Goal: Task Accomplishment & Management: Manage account settings

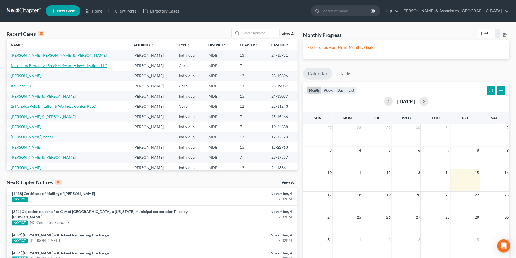
click at [24, 67] on link "Maximum Protective Services Security Investigations LLC" at bounding box center [59, 65] width 96 height 5
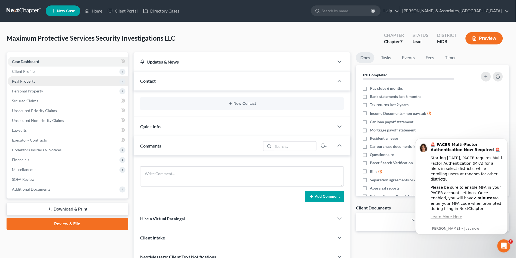
click at [30, 81] on span "Real Property" at bounding box center [23, 81] width 23 height 5
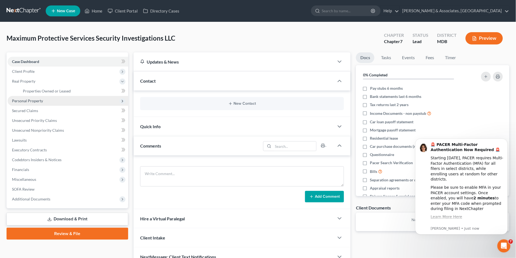
click at [31, 100] on span "Personal Property" at bounding box center [27, 100] width 31 height 5
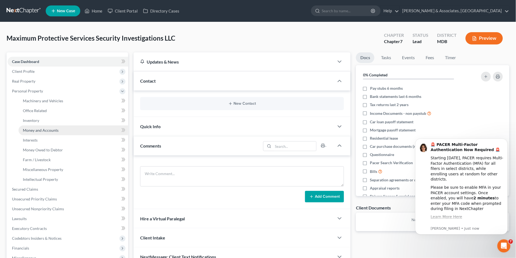
click at [35, 128] on span "Money and Accounts" at bounding box center [41, 130] width 36 height 5
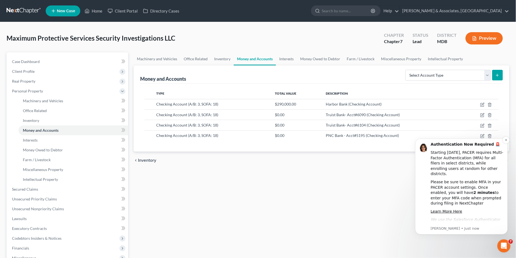
scroll to position [14, 0]
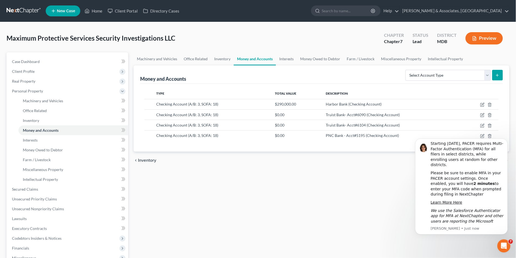
click at [378, 227] on div "Machinery and Vehicles Office Related Inventory Money and Accounts Interests Mo…" at bounding box center [322, 185] width 382 height 266
click at [484, 103] on icon "button" at bounding box center [483, 104] width 2 height 2
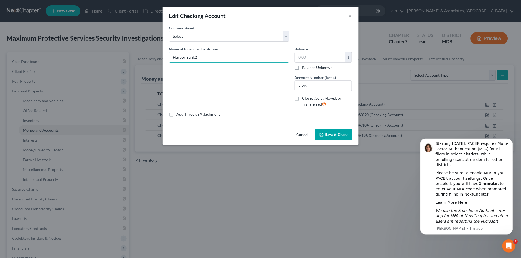
type input "Harbor Bank"
type input "289,229.69"
click at [342, 131] on button "Save & Close" at bounding box center [333, 134] width 37 height 11
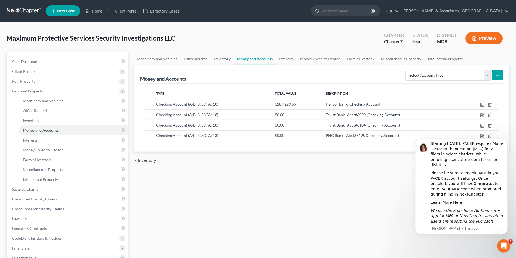
click at [507, 135] on body "🚨 PACER Multi-Factor Authentication Now Required 🚨 Starting [DATE], PACER requi…" at bounding box center [461, 186] width 105 height 108
click at [506, 139] on icon "Dismiss notification" at bounding box center [506, 139] width 3 height 3
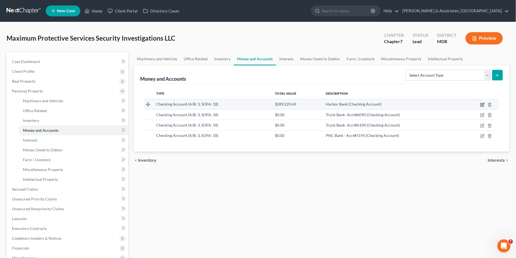
click at [482, 104] on icon "button" at bounding box center [483, 104] width 4 height 4
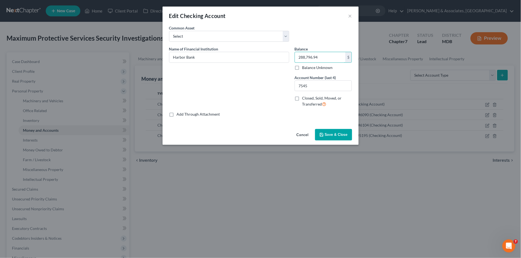
type input "288,796.94"
click at [337, 135] on span "Save & Close" at bounding box center [336, 134] width 23 height 5
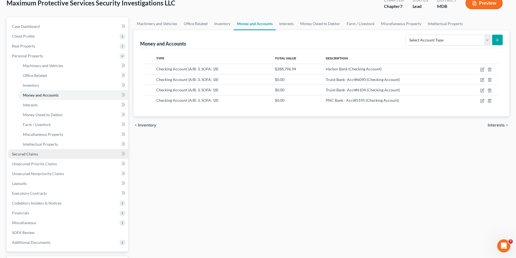
scroll to position [80, 0]
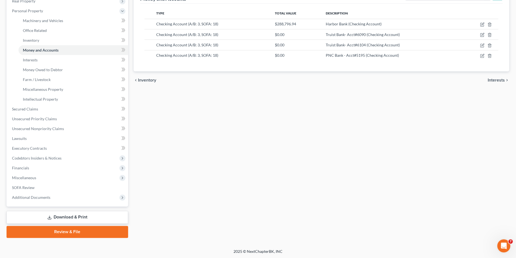
click at [68, 217] on link "Download & Print" at bounding box center [68, 217] width 122 height 13
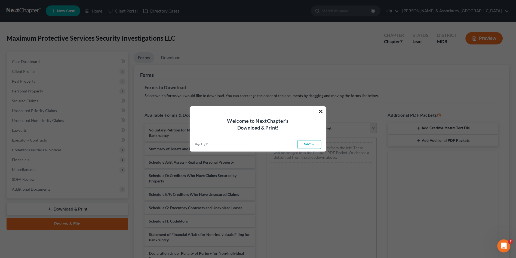
click at [321, 110] on button "×" at bounding box center [321, 111] width 5 height 9
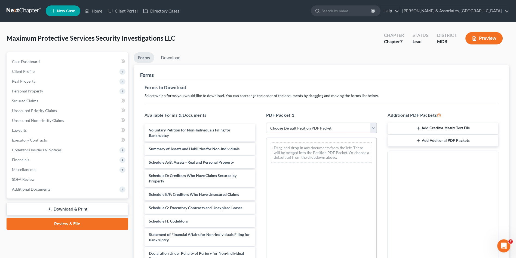
click at [311, 124] on select "Choose Default Petition PDF Packet Complete Bankruptcy Petition (all forms and …" at bounding box center [321, 128] width 111 height 11
select select "0"
click at [266, 123] on select "Choose Default Petition PDF Packet Complete Bankruptcy Petition (all forms and …" at bounding box center [321, 128] width 111 height 11
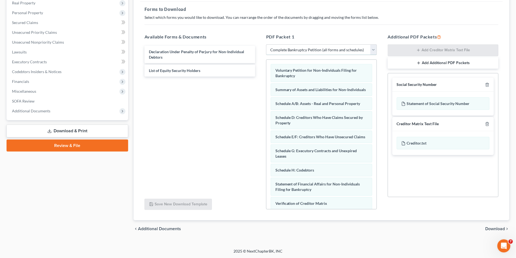
scroll to position [65, 0]
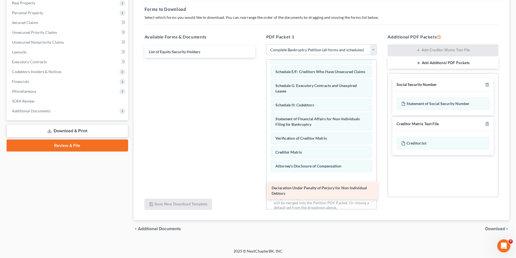
drag, startPoint x: 182, startPoint y: 53, endPoint x: 305, endPoint y: 189, distance: 183.4
click at [260, 58] on div "Declaration Under Penalty of Perjury for Non-Individual Debtors Declaration Und…" at bounding box center [200, 52] width 120 height 12
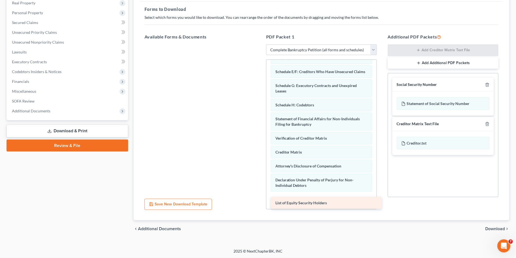
drag, startPoint x: 205, startPoint y: 65, endPoint x: 323, endPoint y: 205, distance: 182.9
click at [260, 44] on div "List of Equity Security Holders List of Equity Security Holders" at bounding box center [200, 44] width 120 height 0
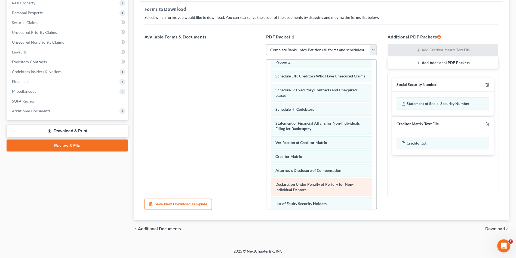
scroll to position [0, 0]
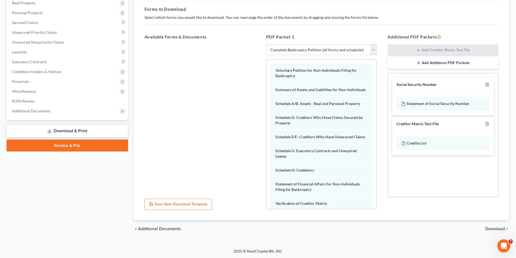
click at [492, 228] on span "Download" at bounding box center [496, 229] width 20 height 4
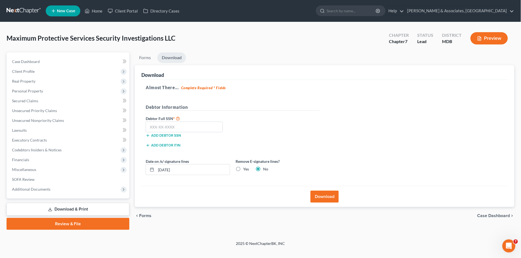
click at [243, 170] on label "Yes" at bounding box center [246, 168] width 6 height 5
click at [245, 170] on input "Yes" at bounding box center [247, 168] width 4 height 4
radio input "true"
radio input "false"
click at [166, 127] on input "text" at bounding box center [184, 126] width 77 height 11
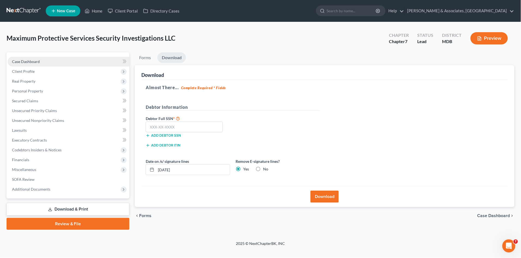
click at [42, 59] on link "Case Dashboard" at bounding box center [69, 62] width 122 height 10
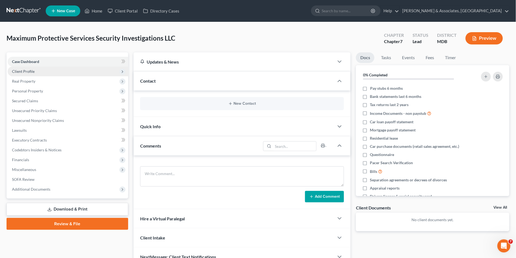
click at [33, 74] on span "Client Profile" at bounding box center [68, 71] width 121 height 10
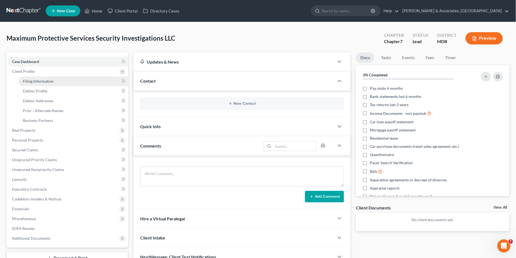
click at [35, 83] on span "Filing Information" at bounding box center [38, 81] width 31 height 5
select select "3"
select select "1"
select select "0"
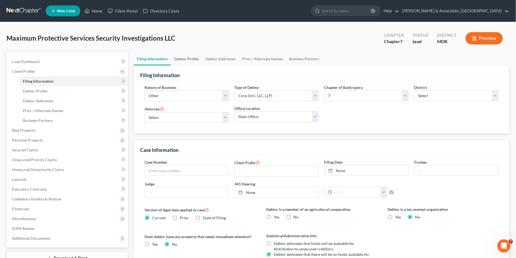
click at [188, 59] on link "Debtor Profile" at bounding box center [186, 58] width 31 height 13
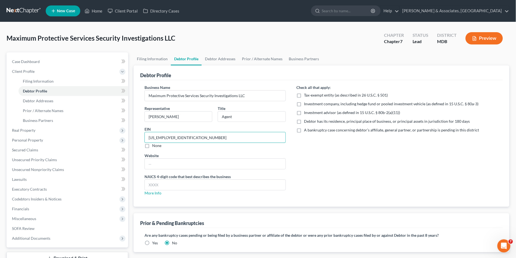
drag, startPoint x: 179, startPoint y: 138, endPoint x: 138, endPoint y: 142, distance: 41.6
click at [138, 142] on div "Debtor Profile Business Name Maximum Protective Services Security Investigation…" at bounding box center [322, 135] width 376 height 141
click at [339, 151] on div "Check all that apply: Tax-exempt entity (as described in 26 U.S.C. § 501) Inves…" at bounding box center [397, 141] width 213 height 115
click at [225, 60] on link "Debtor Addresses" at bounding box center [220, 58] width 37 height 13
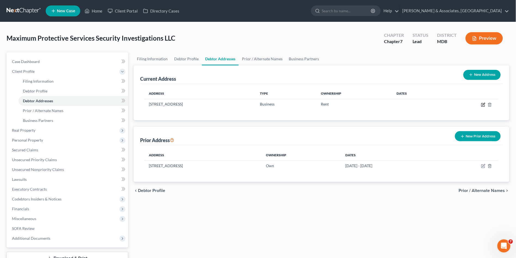
drag, startPoint x: 483, startPoint y: 105, endPoint x: 433, endPoint y: 115, distance: 50.9
click at [433, 115] on div "Address Type Ownership Dates [STREET_ADDRESS] Business Rent" at bounding box center [321, 102] width 363 height 37
click at [159, 59] on link "Filing Information" at bounding box center [152, 58] width 37 height 13
select select "3"
select select "1"
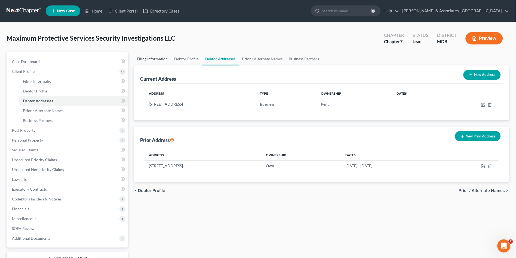
select select "0"
select select "38"
select select "0"
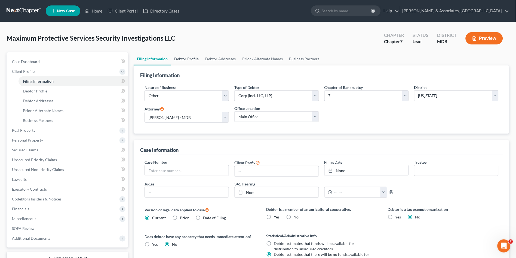
click at [186, 59] on link "Debtor Profile" at bounding box center [186, 58] width 31 height 13
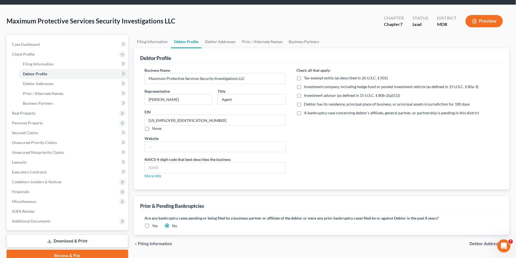
scroll to position [30, 0]
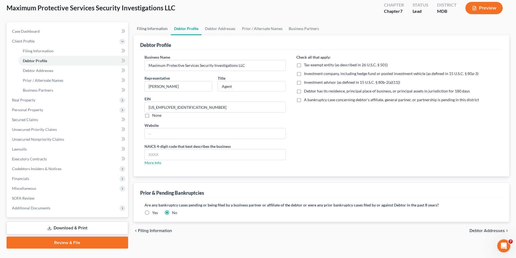
click at [161, 29] on link "Filing Information" at bounding box center [152, 28] width 37 height 13
select select "3"
select select "1"
select select "0"
select select "38"
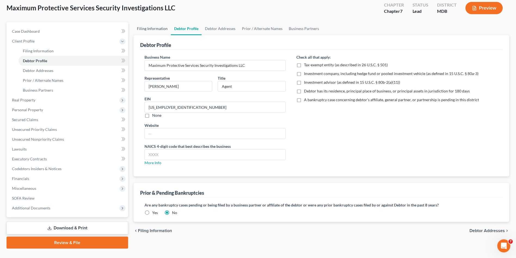
select select "0"
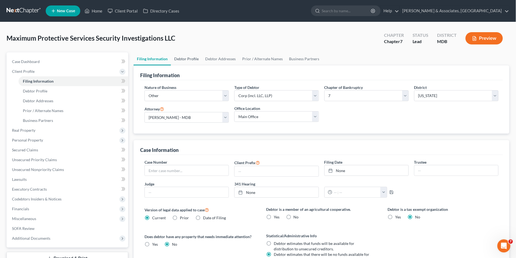
click at [190, 61] on link "Debtor Profile" at bounding box center [186, 58] width 31 height 13
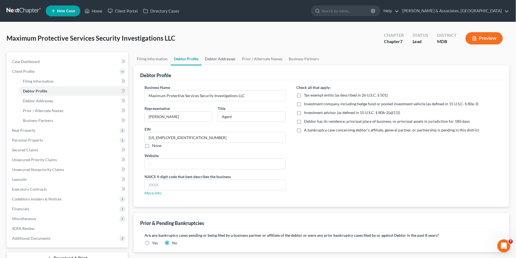
click at [218, 58] on link "Debtor Addresses" at bounding box center [220, 58] width 37 height 13
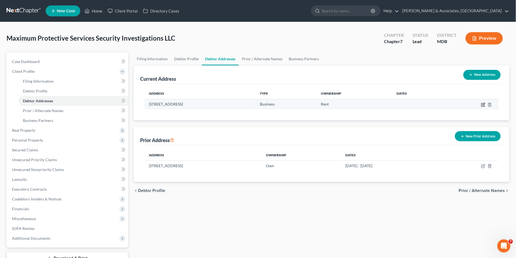
click at [482, 105] on icon "button" at bounding box center [484, 104] width 4 height 4
select select "21"
select select "0"
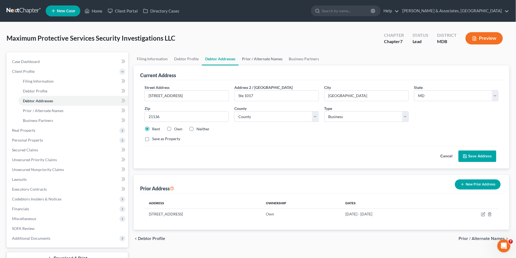
click at [256, 57] on link "Prior / Alternate Names" at bounding box center [262, 58] width 47 height 13
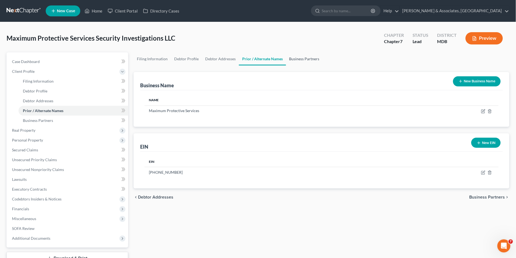
click at [301, 58] on link "Business Partners" at bounding box center [304, 58] width 37 height 13
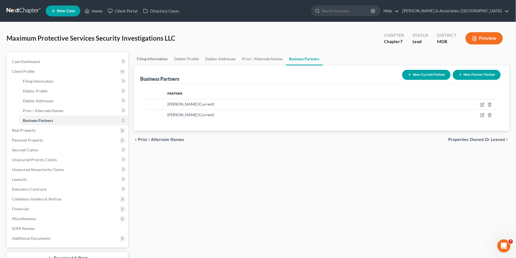
click at [145, 56] on link "Filing Information" at bounding box center [152, 58] width 37 height 13
select select "3"
select select "1"
select select "0"
select select "38"
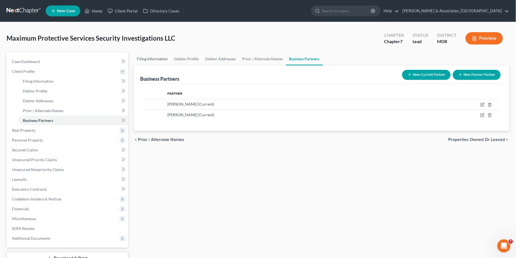
select select "0"
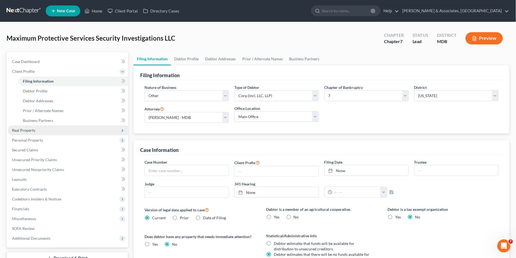
click at [31, 128] on span "Real Property" at bounding box center [23, 130] width 23 height 5
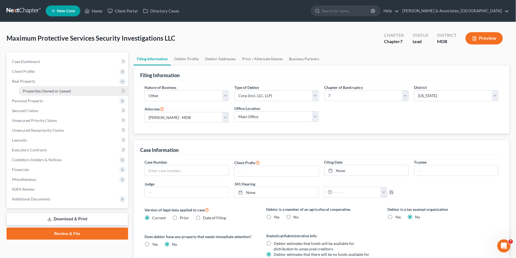
click at [52, 90] on span "Properties Owned or Leased" at bounding box center [47, 91] width 48 height 5
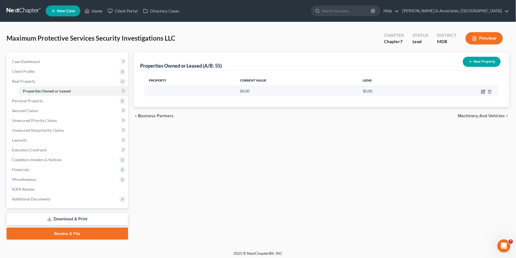
click at [485, 89] on icon "button" at bounding box center [484, 91] width 4 height 4
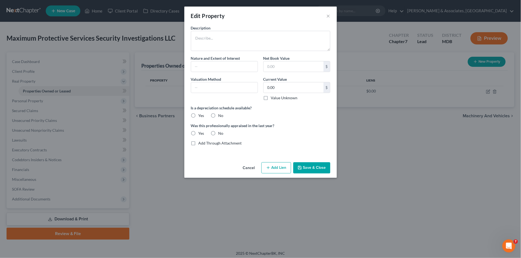
click at [242, 170] on button "Cancel" at bounding box center [249, 168] width 21 height 11
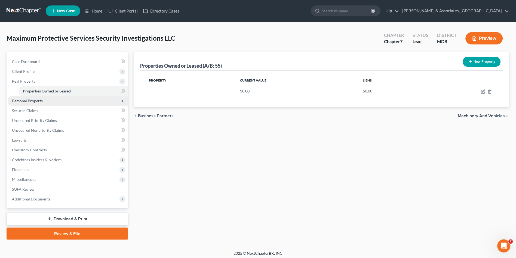
click at [35, 101] on span "Personal Property" at bounding box center [27, 100] width 31 height 5
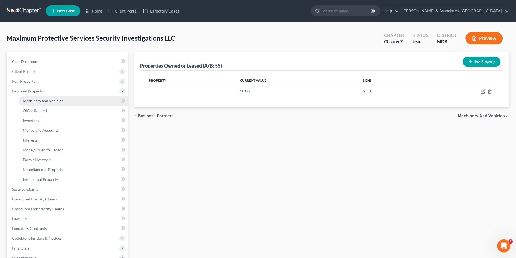
click at [34, 103] on link "Machinery and Vehicles" at bounding box center [74, 101] width 110 height 10
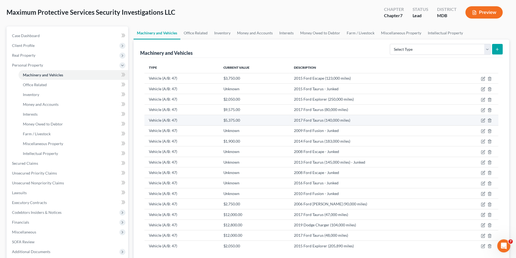
scroll to position [80, 0]
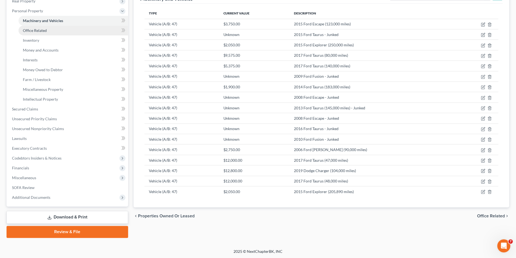
click at [43, 29] on span "Office Related" at bounding box center [35, 30] width 24 height 5
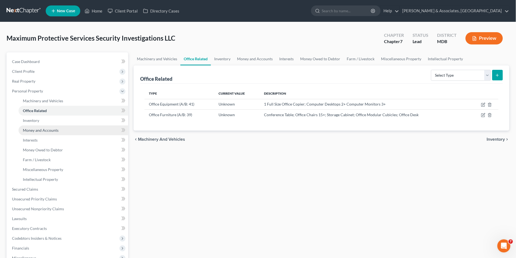
click at [42, 129] on span "Money and Accounts" at bounding box center [41, 130] width 36 height 5
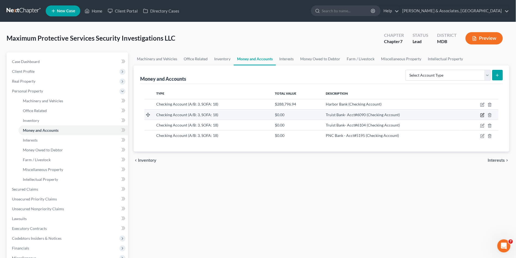
click at [483, 113] on icon "button" at bounding box center [483, 115] width 4 height 4
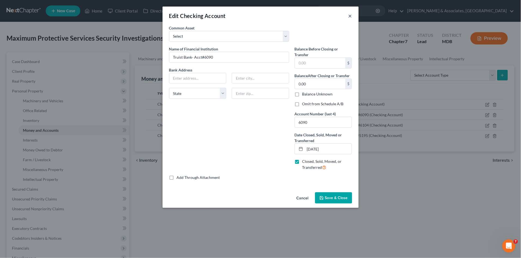
click at [351, 16] on button "×" at bounding box center [350, 16] width 4 height 7
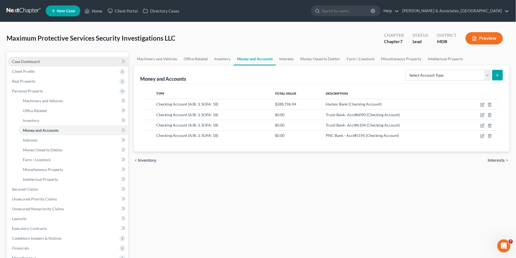
click at [37, 61] on span "Case Dashboard" at bounding box center [26, 61] width 28 height 5
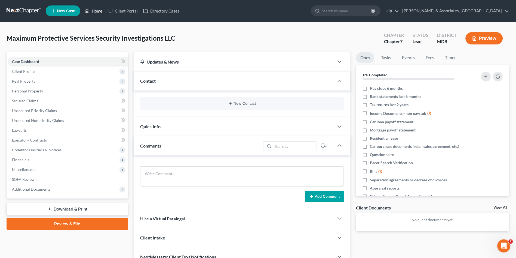
click at [96, 11] on link "Home" at bounding box center [93, 11] width 23 height 10
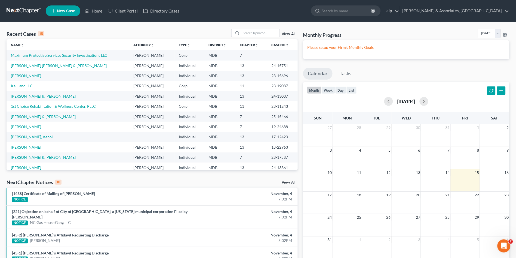
click at [26, 56] on link "Maximum Protective Services Security Investigations LLC" at bounding box center [59, 55] width 96 height 5
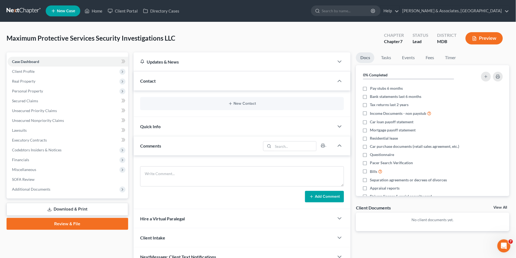
click at [69, 210] on link "Download & Print" at bounding box center [68, 209] width 122 height 13
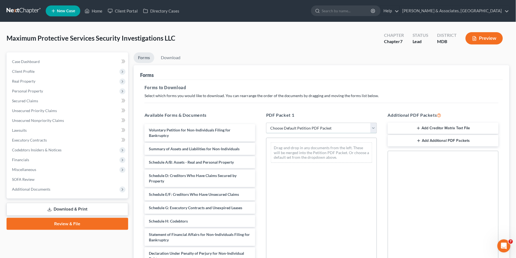
click at [302, 125] on select "Choose Default Petition PDF Packet Complete Bankruptcy Petition (all forms and …" at bounding box center [321, 128] width 111 height 11
select select "0"
click at [266, 123] on select "Choose Default Petition PDF Packet Complete Bankruptcy Petition (all forms and …" at bounding box center [321, 128] width 111 height 11
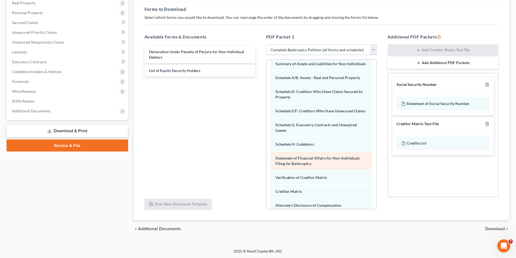
scroll to position [65, 0]
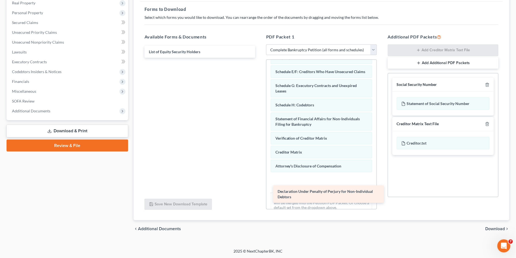
drag, startPoint x: 213, startPoint y: 59, endPoint x: 330, endPoint y: 196, distance: 180.4
click at [260, 58] on div "Declaration Under Penalty of Perjury for Non-Individual Debtors Declaration Und…" at bounding box center [200, 52] width 120 height 12
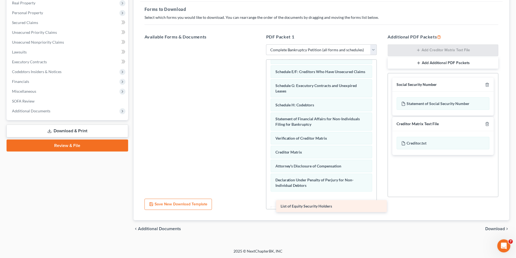
drag, startPoint x: 182, startPoint y: 53, endPoint x: 314, endPoint y: 208, distance: 203.3
click at [260, 44] on div "List of Equity Security Holders List of Equity Security Holders" at bounding box center [200, 44] width 120 height 0
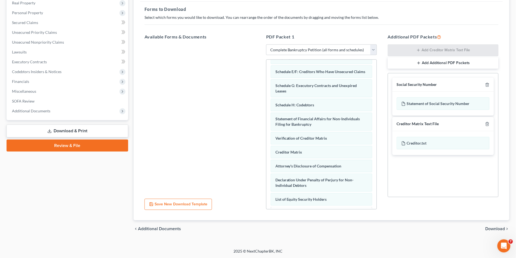
click at [490, 229] on span "Download" at bounding box center [496, 229] width 20 height 4
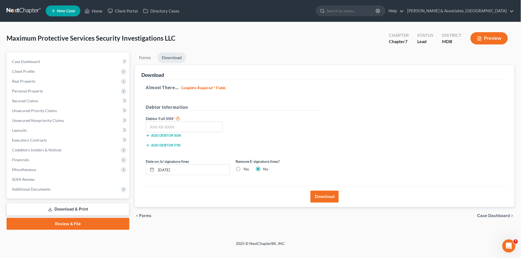
click at [174, 144] on button "Add debtor ITIN" at bounding box center [163, 145] width 35 height 4
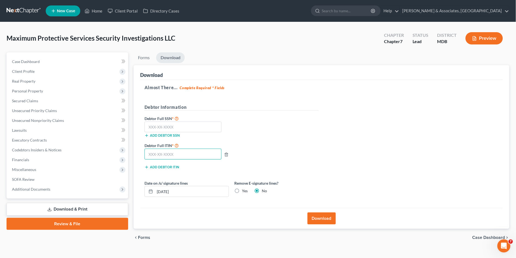
click at [178, 154] on input "text" at bounding box center [183, 153] width 77 height 11
paste input "352-27-5567"
type input "352-27-5567"
drag, startPoint x: 178, startPoint y: 153, endPoint x: 129, endPoint y: 166, distance: 51.1
click at [129, 166] on div "Petition Navigation Case Dashboard Payments Invoices Payments Payments Credit R…" at bounding box center [258, 149] width 509 height 194
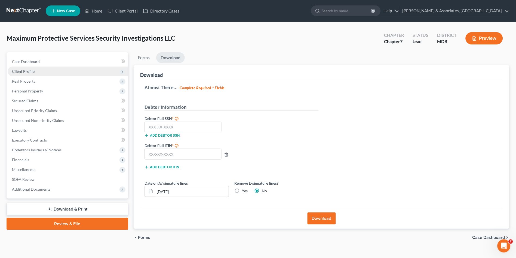
click at [34, 70] on span "Client Profile" at bounding box center [23, 71] width 23 height 5
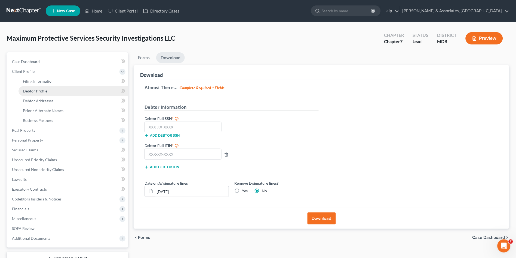
click at [40, 92] on span "Debtor Profile" at bounding box center [35, 91] width 25 height 5
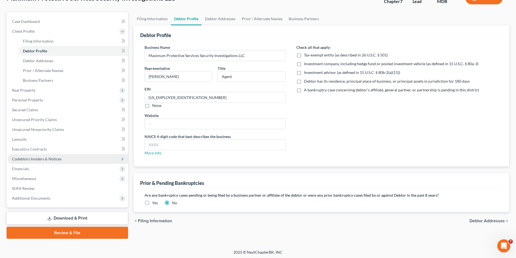
scroll to position [41, 0]
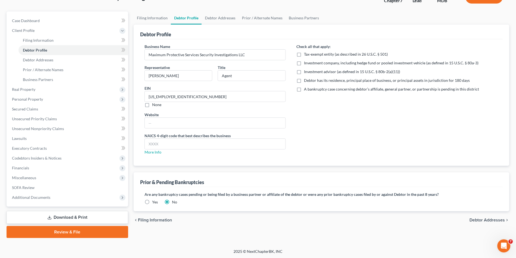
click at [64, 216] on link "Download & Print" at bounding box center [68, 217] width 122 height 13
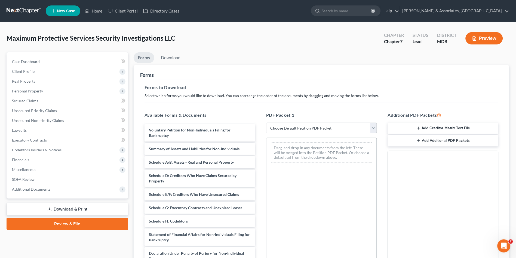
click at [303, 125] on select "Choose Default Petition PDF Packet Complete Bankruptcy Petition (all forms and …" at bounding box center [321, 128] width 111 height 11
select select "0"
click at [266, 123] on select "Choose Default Petition PDF Packet Complete Bankruptcy Petition (all forms and …" at bounding box center [321, 128] width 111 height 11
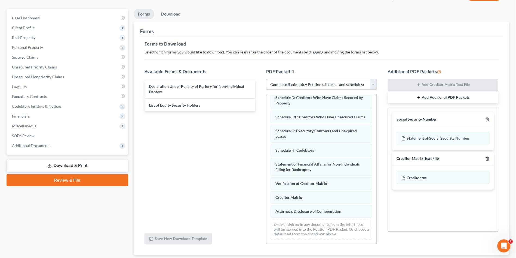
scroll to position [78, 0]
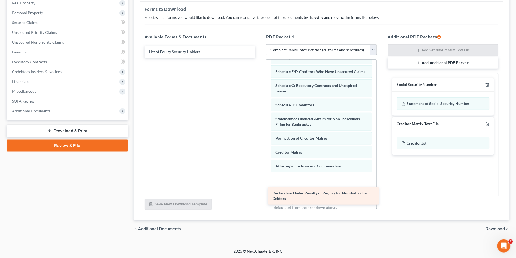
drag, startPoint x: 214, startPoint y: 56, endPoint x: 337, endPoint y: 196, distance: 186.9
click at [260, 58] on div "Declaration Under Penalty of Perjury for Non-Individual Debtors Declaration Und…" at bounding box center [200, 52] width 120 height 12
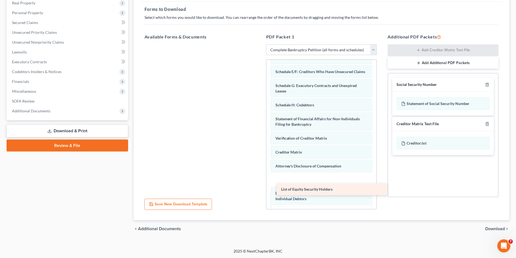
drag, startPoint x: 177, startPoint y: 53, endPoint x: 309, endPoint y: 191, distance: 190.7
click at [260, 44] on div "List of Equity Security Holders List of Equity Security Holders" at bounding box center [200, 44] width 120 height 0
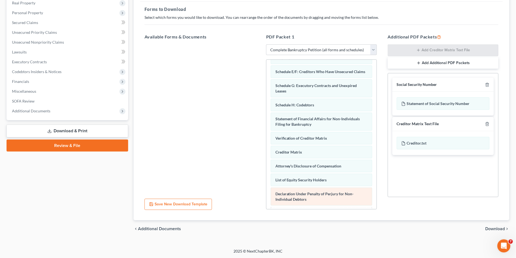
scroll to position [98, 0]
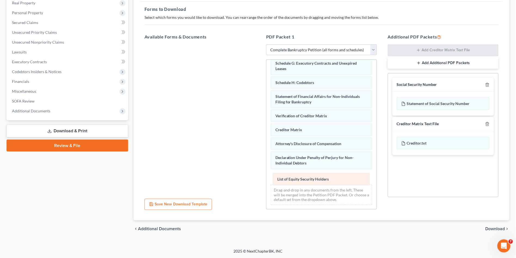
drag, startPoint x: 327, startPoint y: 155, endPoint x: 327, endPoint y: 175, distance: 20.4
click at [328, 175] on div "List of Equity Security Holders Voluntary Petition for Non-Individuals Filing f…" at bounding box center [322, 90] width 110 height 237
click at [496, 228] on span "Download" at bounding box center [496, 229] width 20 height 4
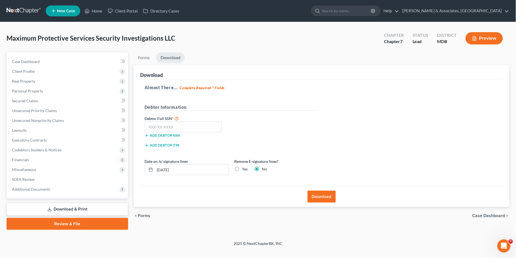
scroll to position [0, 0]
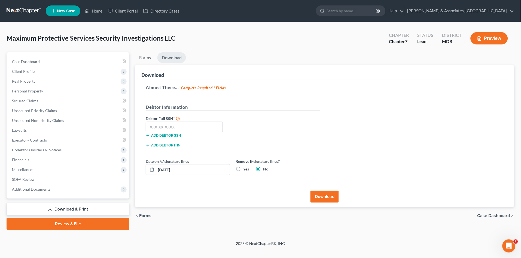
click at [243, 170] on label "Yes" at bounding box center [246, 168] width 6 height 5
click at [245, 170] on input "Yes" at bounding box center [247, 168] width 4 height 4
radio input "true"
radio input "false"
click at [328, 195] on button "Download" at bounding box center [325, 196] width 28 height 12
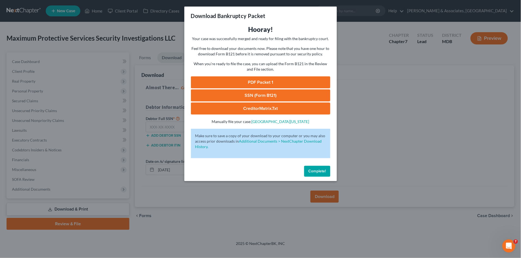
click at [309, 170] on span "Complete!" at bounding box center [317, 171] width 17 height 5
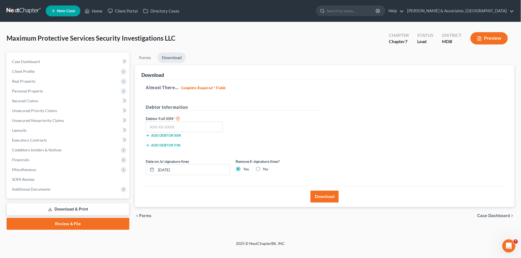
click at [72, 207] on link "Download & Print" at bounding box center [68, 209] width 123 height 13
click at [68, 186] on span "Additional Documents" at bounding box center [69, 189] width 122 height 10
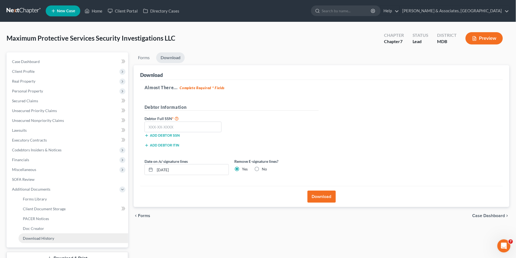
click at [61, 236] on link "Download History" at bounding box center [74, 238] width 110 height 10
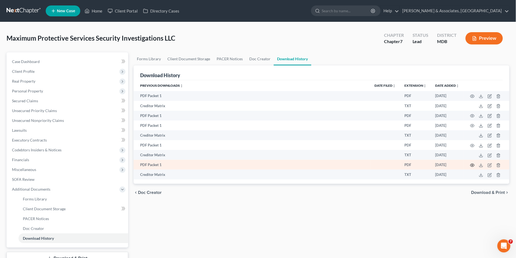
click at [473, 164] on icon "button" at bounding box center [473, 165] width 4 height 4
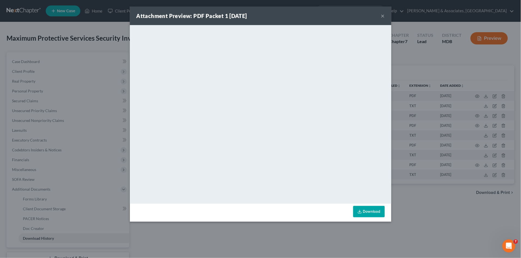
click at [383, 17] on button "×" at bounding box center [383, 16] width 4 height 7
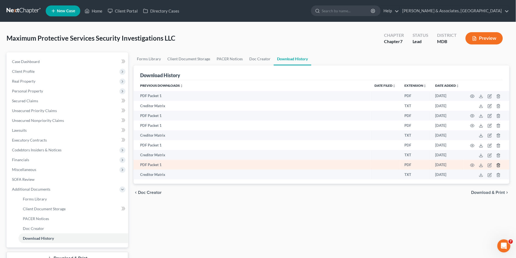
click at [499, 164] on icon "button" at bounding box center [499, 165] width 4 height 4
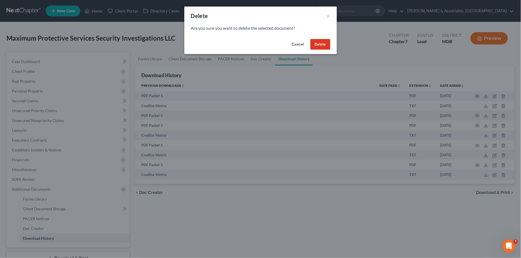
click at [319, 46] on button "Delete" at bounding box center [321, 44] width 20 height 11
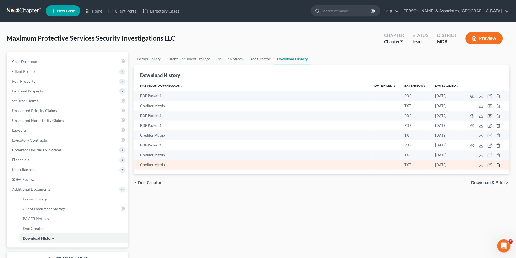
click at [498, 165] on icon "button" at bounding box center [499, 165] width 4 height 4
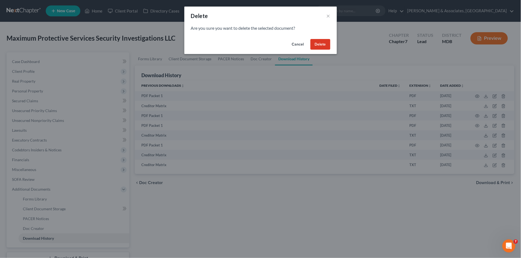
click at [320, 46] on button "Delete" at bounding box center [321, 44] width 20 height 11
